Goal: Task Accomplishment & Management: Manage account settings

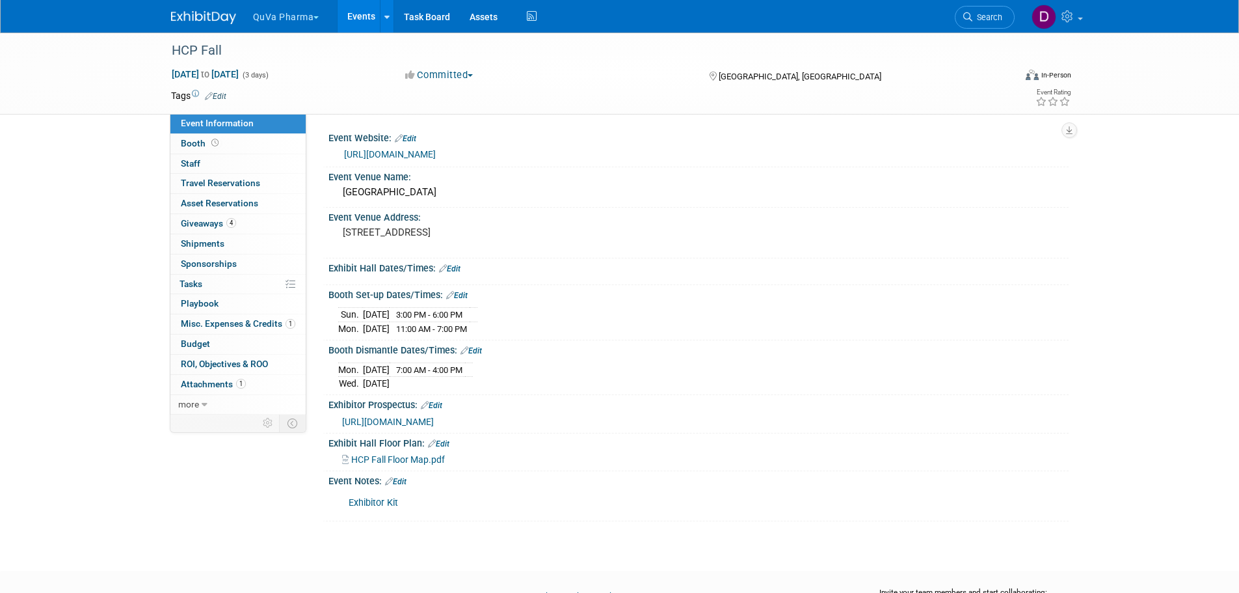
click at [291, 13] on button "QuVa Pharma" at bounding box center [294, 14] width 84 height 29
click at [306, 79] on link "QuVa Pharma" at bounding box center [298, 78] width 93 height 18
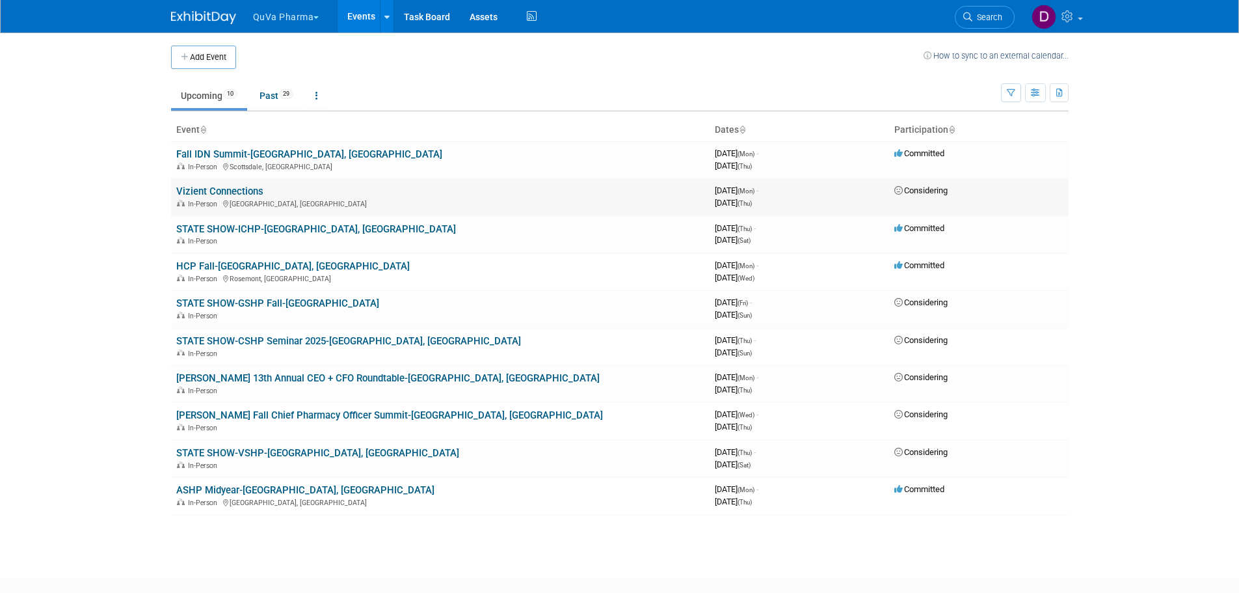
click at [187, 188] on link "Vizient Connections" at bounding box center [219, 191] width 87 height 12
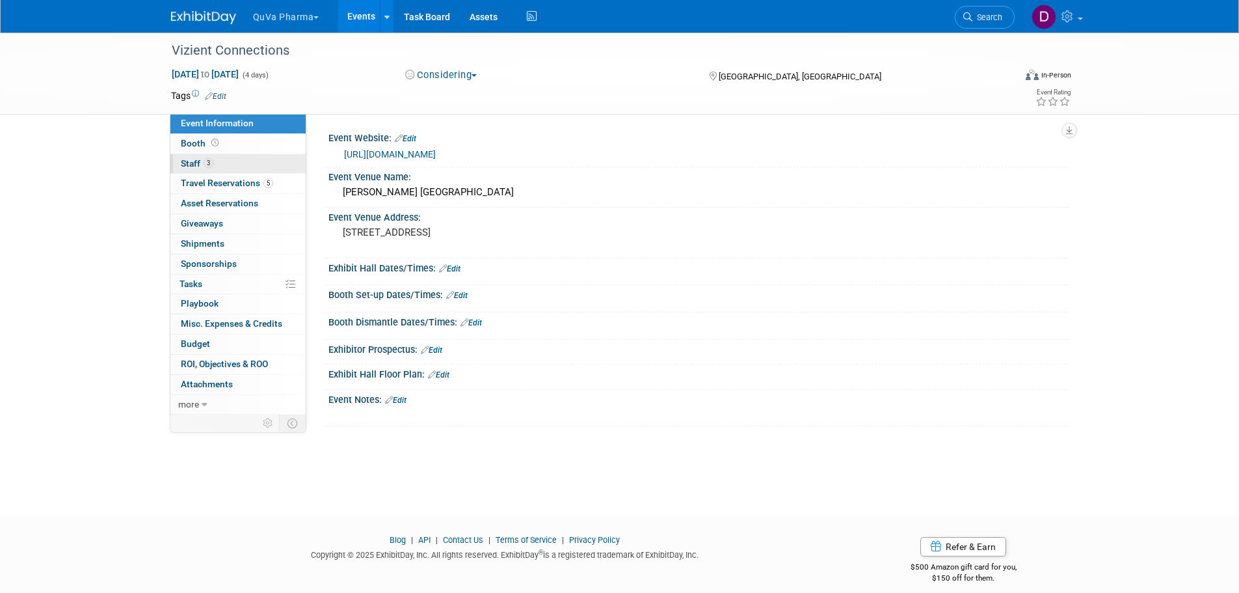
click at [193, 163] on span "Staff 3" at bounding box center [197, 163] width 33 height 10
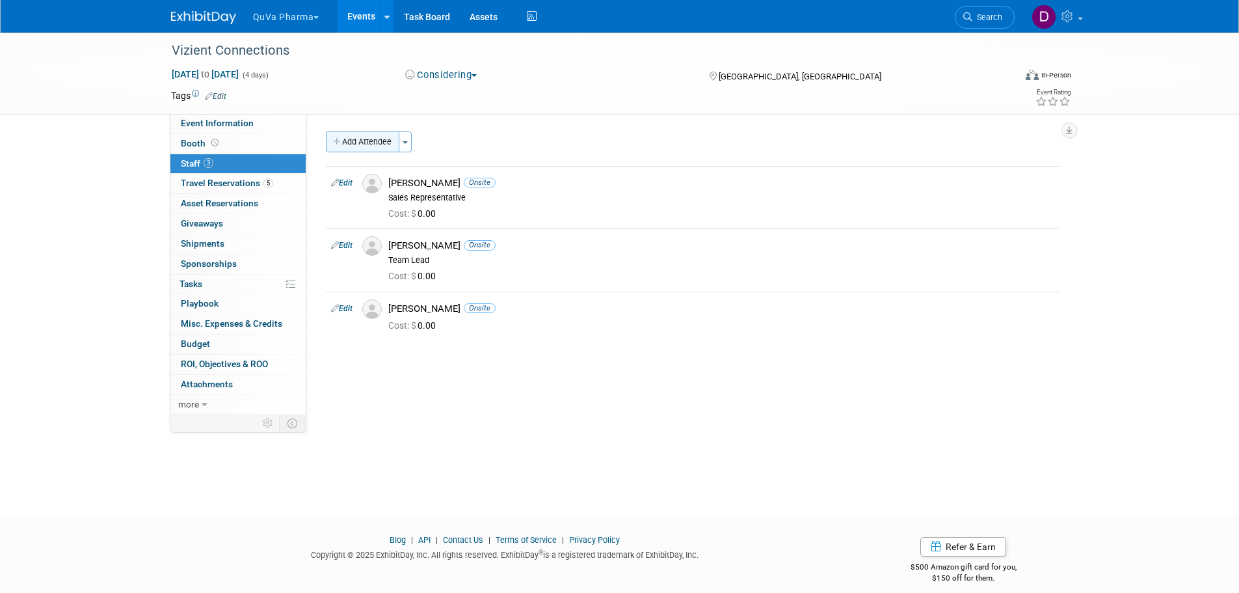
click at [374, 141] on button "Add Attendee" at bounding box center [363, 141] width 74 height 21
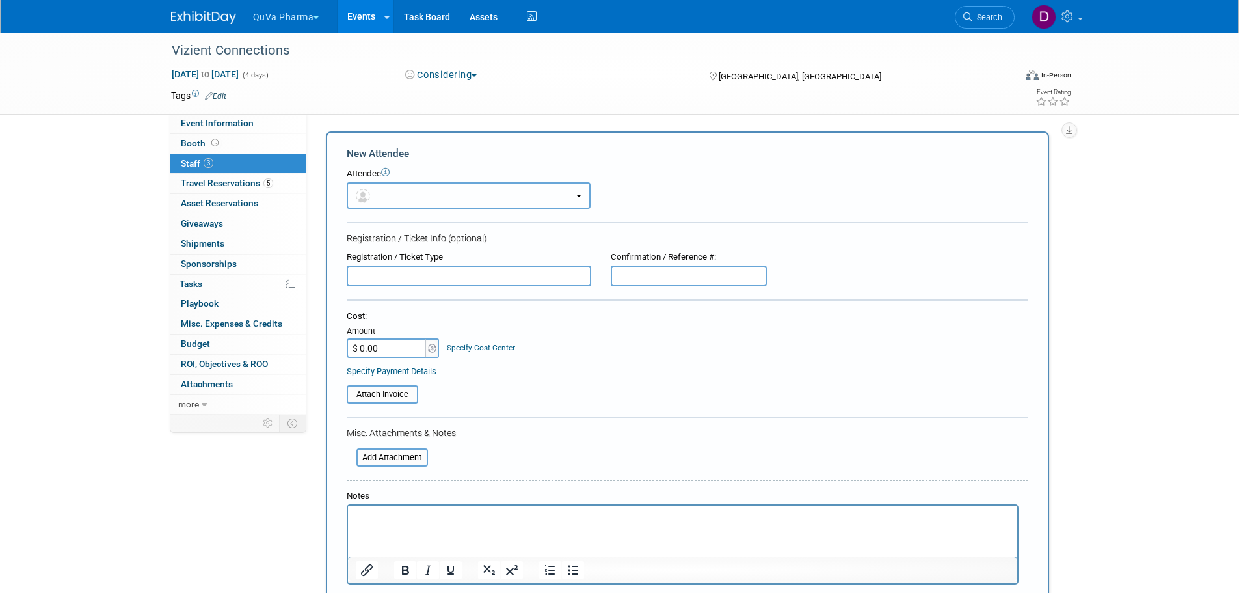
click at [380, 189] on button "button" at bounding box center [469, 195] width 244 height 27
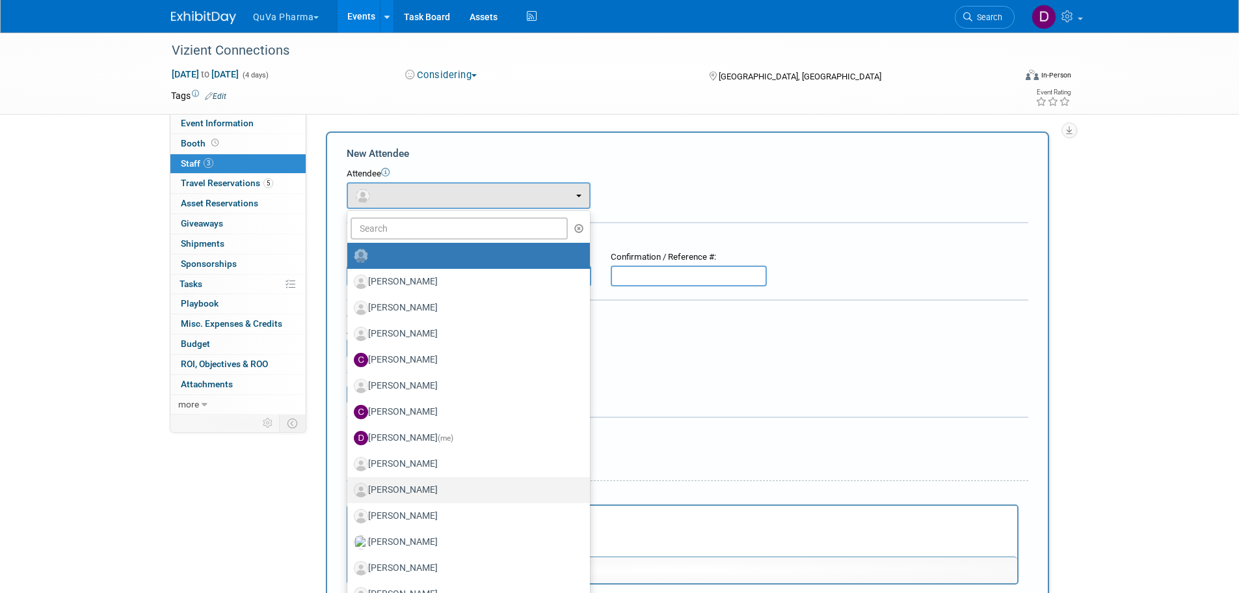
click at [393, 489] on label "Dwight DeVera" at bounding box center [465, 490] width 223 height 21
click at [349, 489] on input "Dwight DeVera" at bounding box center [345, 488] width 8 height 8
select select "0004efa2-6370-4dcb-bd33-40dfffcbf485"
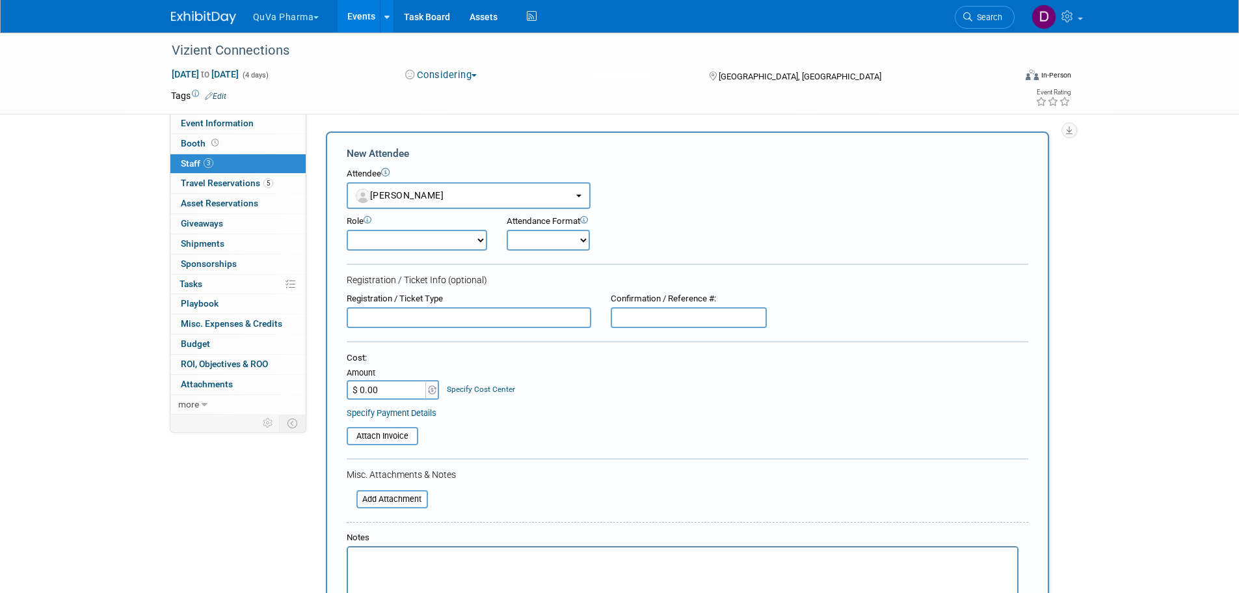
click at [417, 241] on select "Demonstrator Host Planner Presenter Sales Representative Set-up/Dismantle Crew …" at bounding box center [417, 240] width 141 height 21
click at [534, 290] on form "New Attendee Attendee <img src="https://www.exhibitday.com/Images/Unassigned-Us…" at bounding box center [688, 413] width 682 height 534
click at [541, 245] on select "Onsite Remote" at bounding box center [548, 240] width 83 height 21
select select "1"
click at [507, 230] on select "Onsite Remote" at bounding box center [548, 240] width 83 height 21
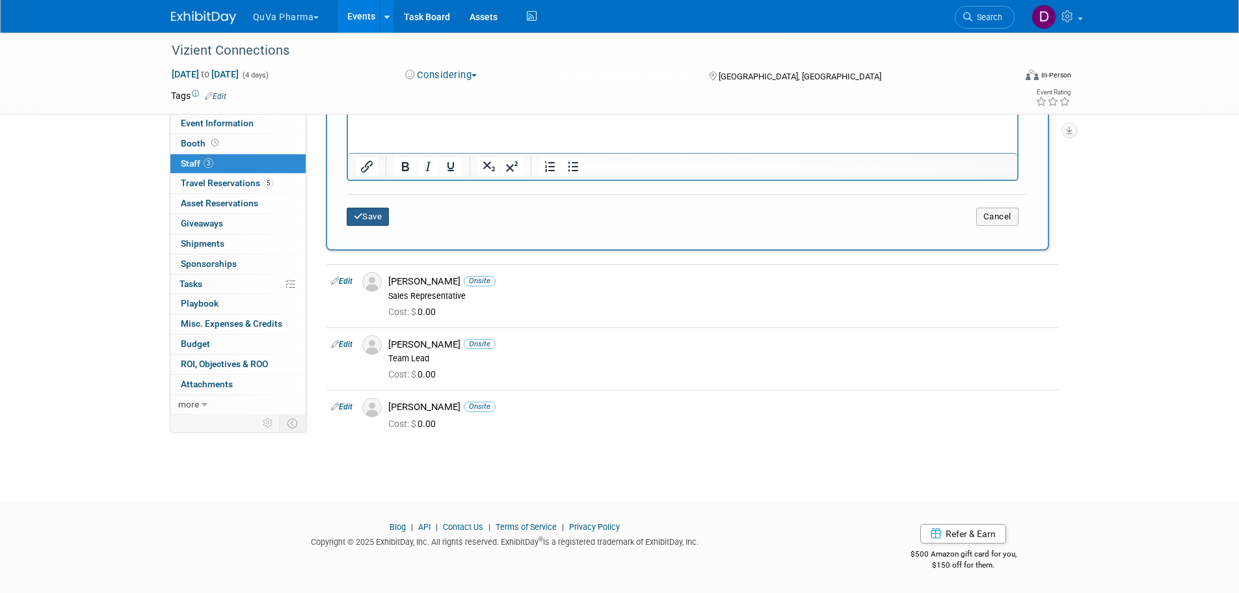
click at [360, 221] on icon "submit" at bounding box center [358, 216] width 9 height 8
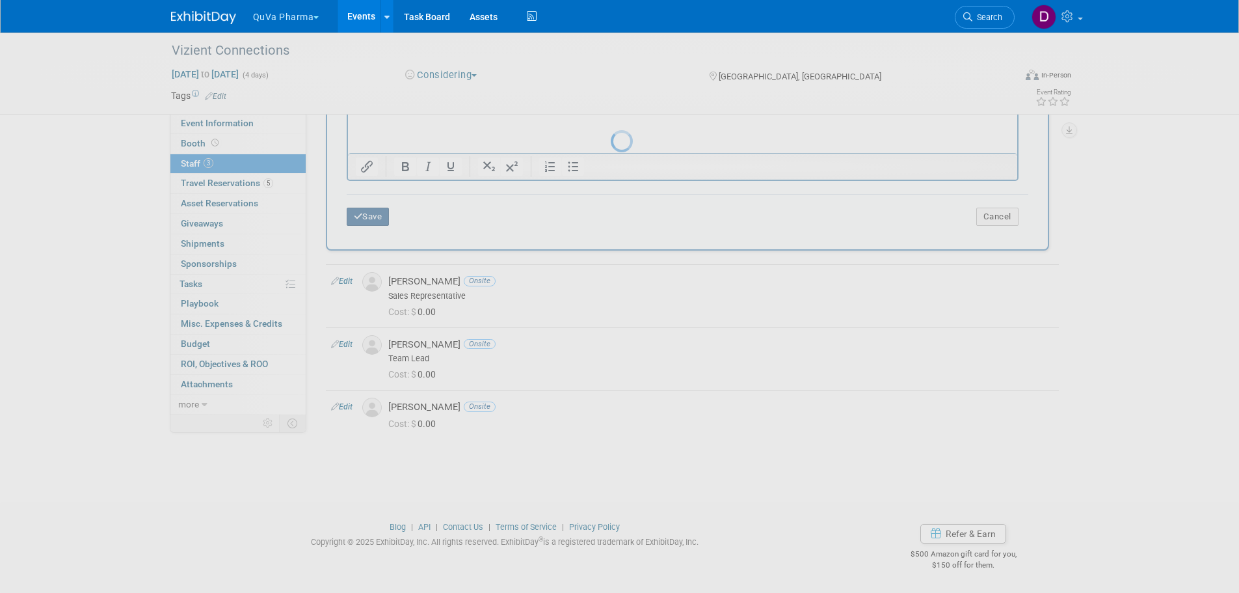
scroll to position [13, 0]
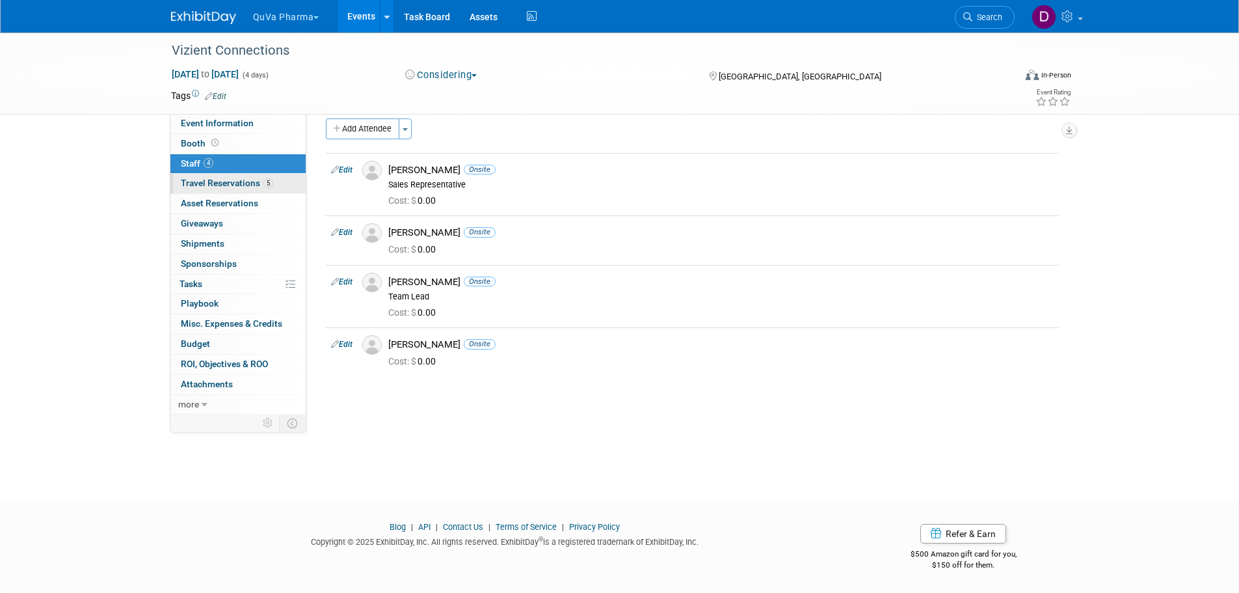
click at [230, 185] on span "Travel Reservations 5" at bounding box center [227, 183] width 92 height 10
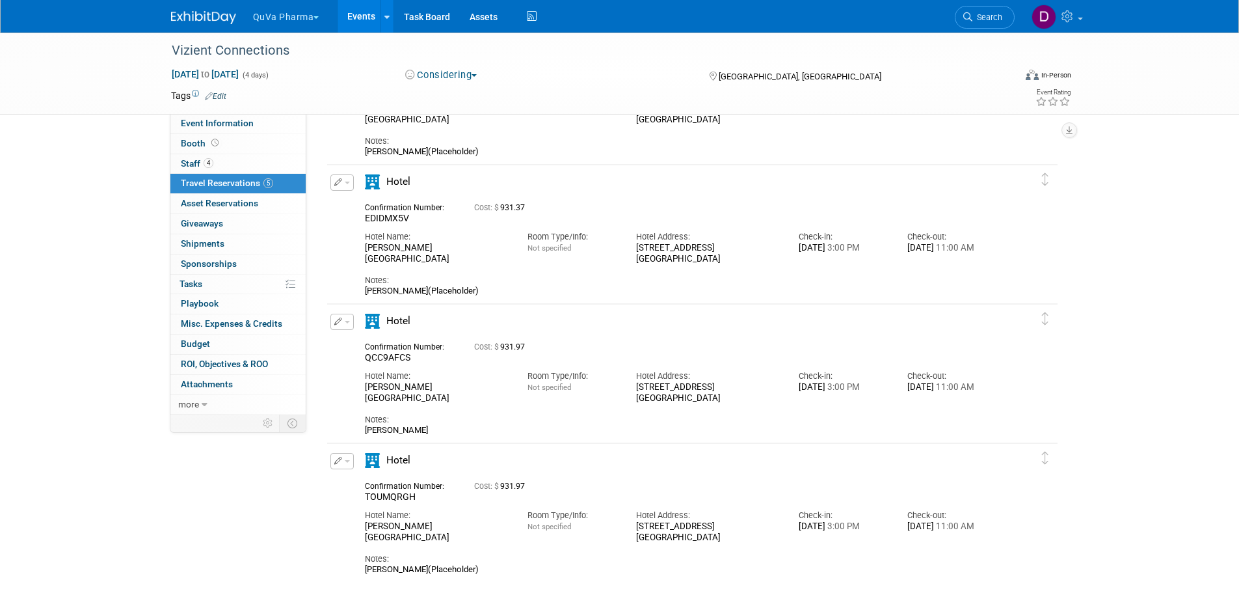
scroll to position [260, 0]
